Goal: Transaction & Acquisition: Purchase product/service

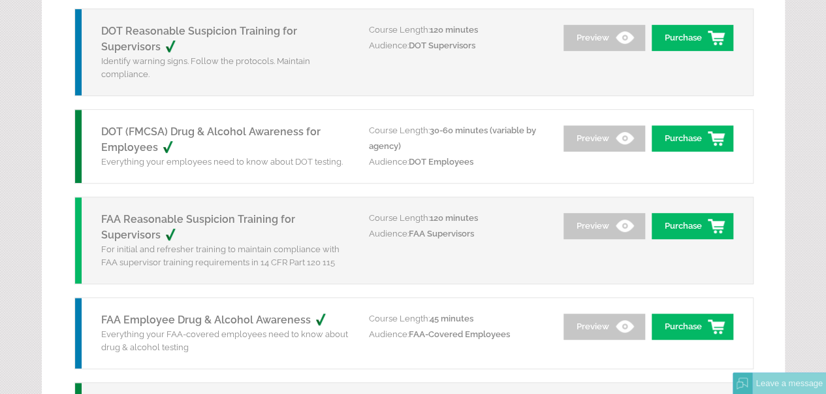
scroll to position [288, 0]
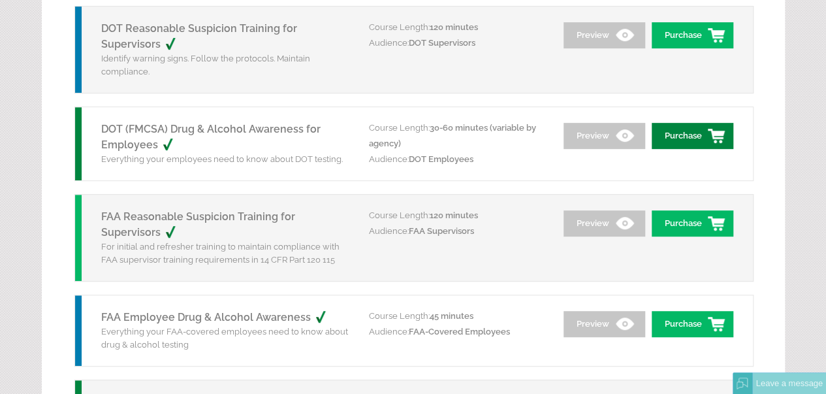
click at [713, 128] on link "Purchase" at bounding box center [692, 136] width 82 height 26
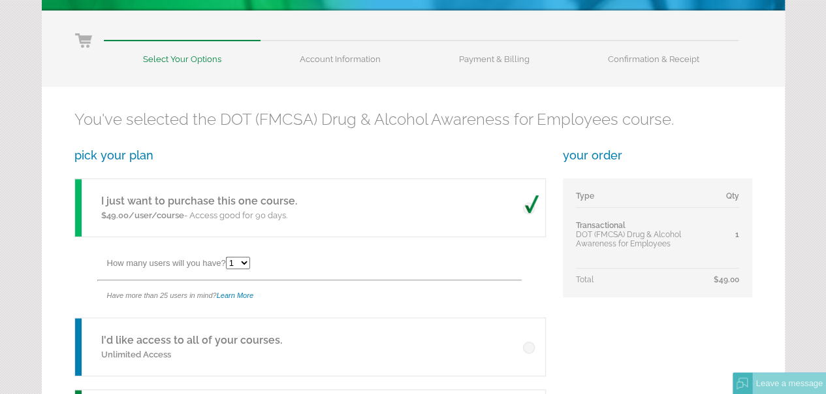
scroll to position [108, 0]
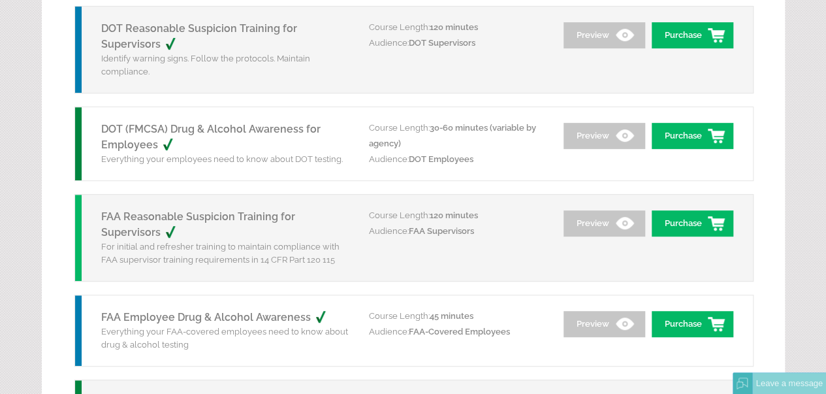
scroll to position [281, 0]
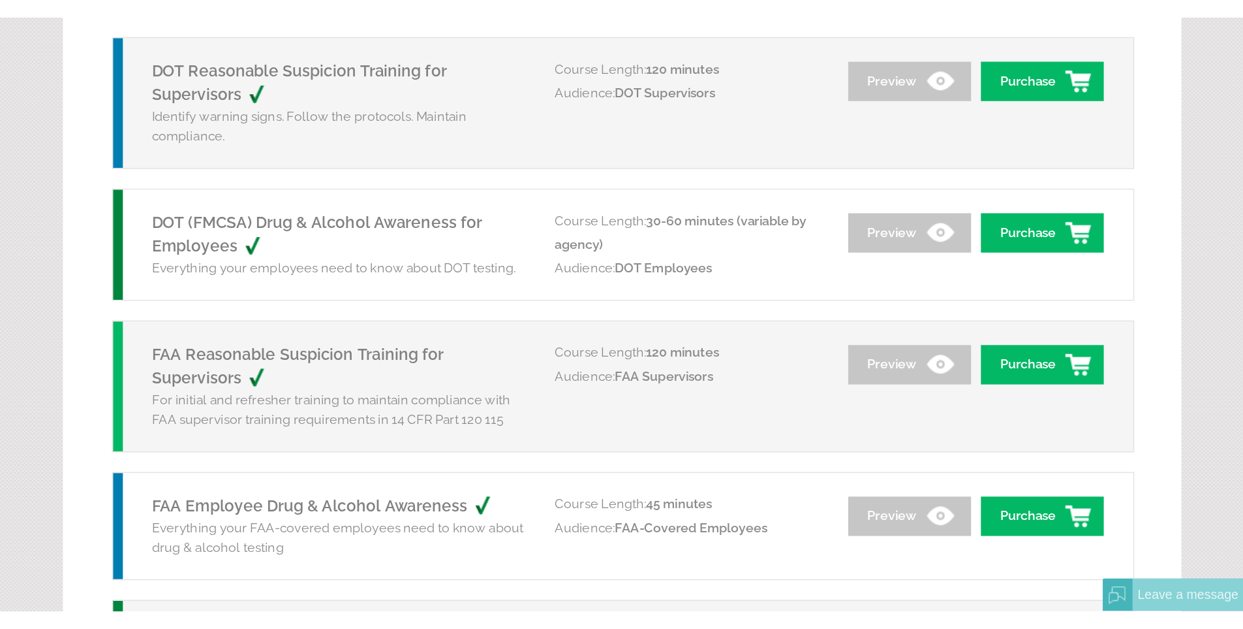
scroll to position [281, 0]
